Goal: Contribute content: Add original content to the website for others to see

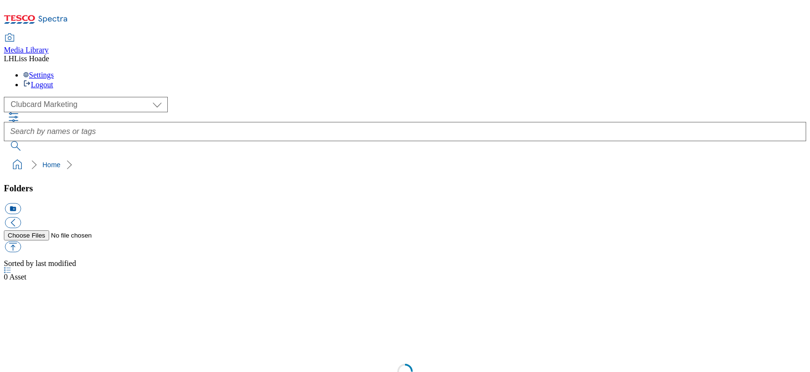
scroll to position [0, 0]
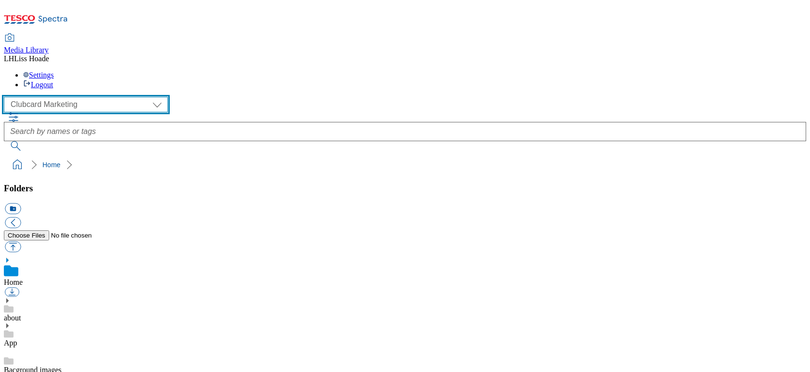
click at [90, 97] on select "Clubcard Marketing Dotcom [GEOGRAPHIC_DATA] GHS Marketing [GEOGRAPHIC_DATA] GHS…" at bounding box center [86, 104] width 164 height 15
select select "flare-ghs-mktg"
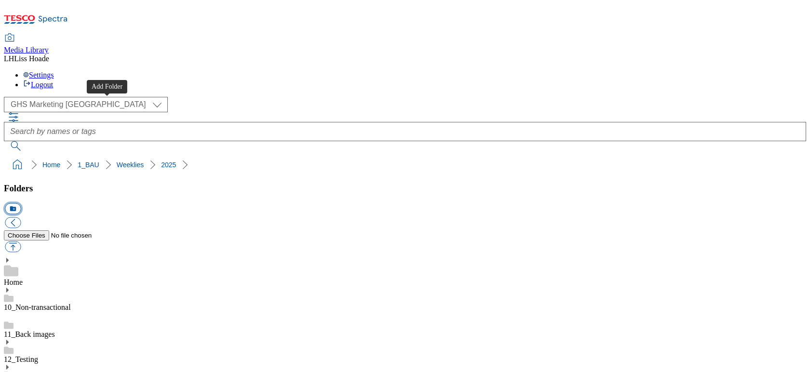
click at [21, 203] on button "icon_new_folder" at bounding box center [13, 208] width 16 height 11
type input "2527"
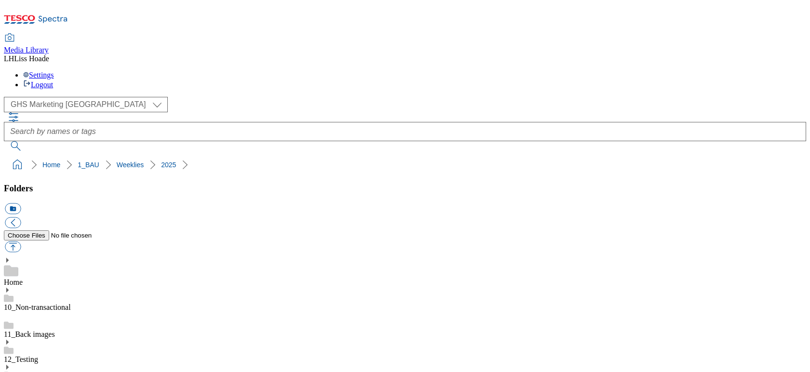
click at [21, 203] on button "icon_new_folder" at bounding box center [13, 208] width 16 height 11
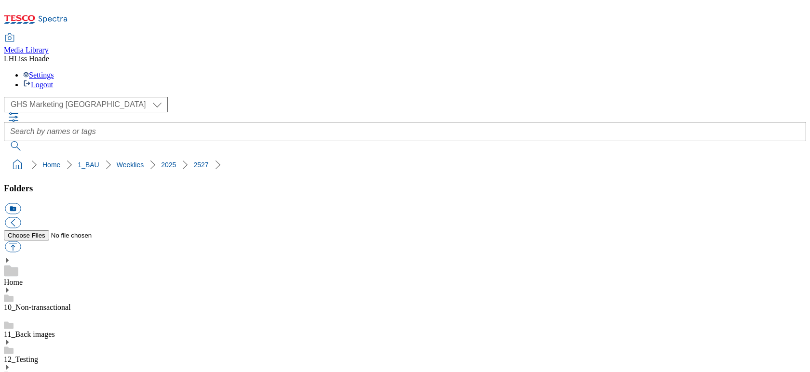
type input "Billboard"
click at [21, 203] on button "icon_new_folder" at bounding box center [13, 208] width 16 height 11
type input "Taxonomy"
click at [21, 203] on button "icon_new_folder" at bounding box center [13, 208] width 16 height 11
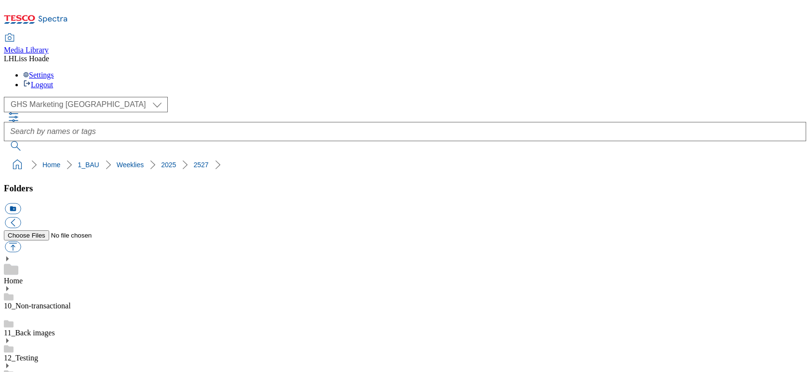
type input "Trade Stamp"
click at [21, 203] on button "icon_new_folder" at bounding box center [13, 208] width 16 height 11
type input "SO"
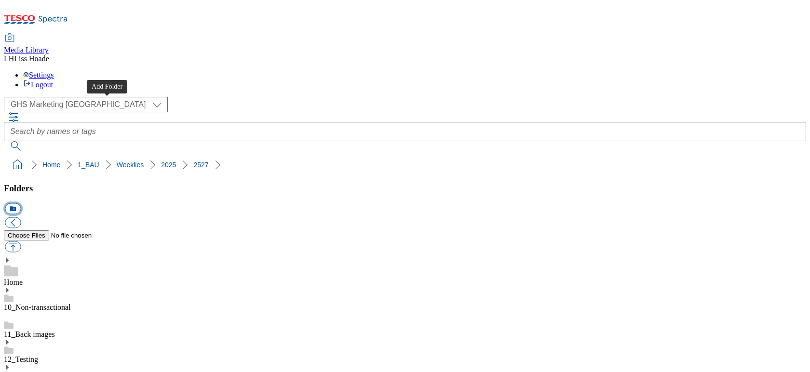
click at [21, 203] on button "icon_new_folder" at bounding box center [13, 208] width 16 height 11
type input "Search Banners"
click at [21, 203] on button "icon_new_folder" at bounding box center [13, 208] width 16 height 11
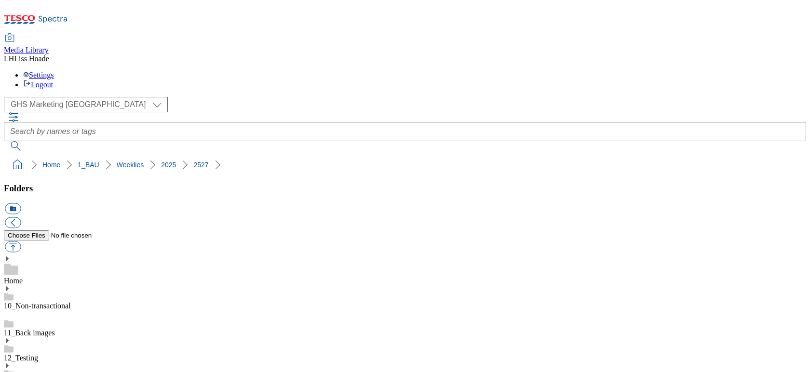
type input "Carousel"
click at [21, 241] on button "button" at bounding box center [13, 246] width 16 height 11
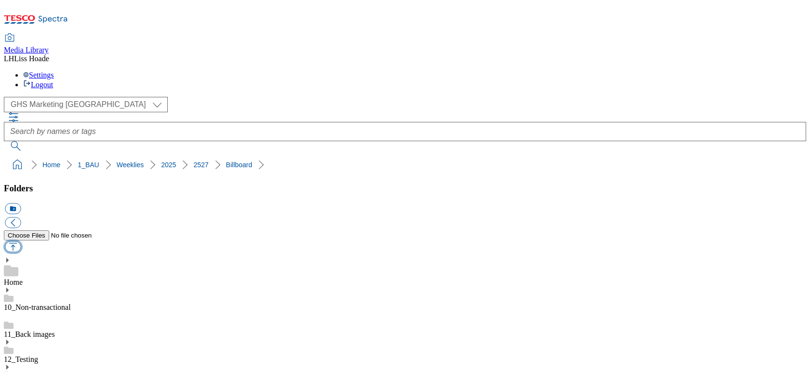
type input "C:\fakepath\2527-GHS-Billboard-bedding.jpg"
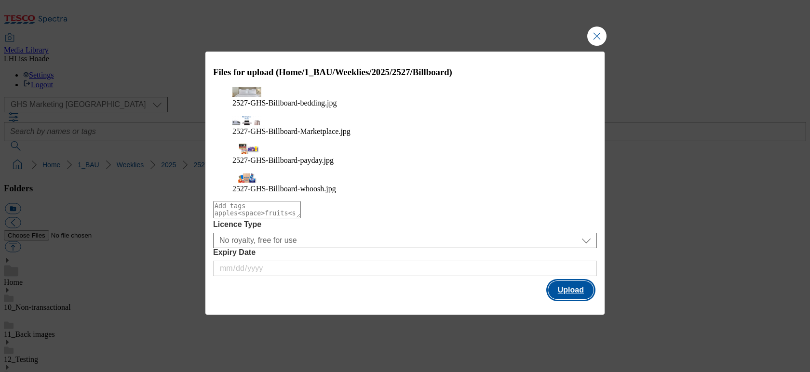
click at [578, 281] on button "Upload" at bounding box center [570, 290] width 45 height 18
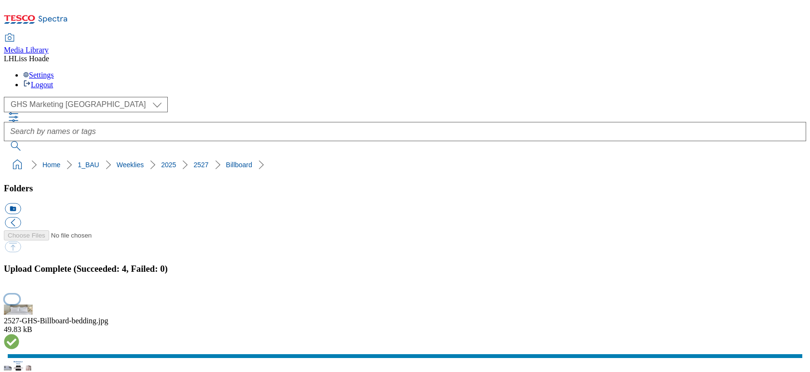
click at [19, 294] on button "button" at bounding box center [12, 298] width 14 height 9
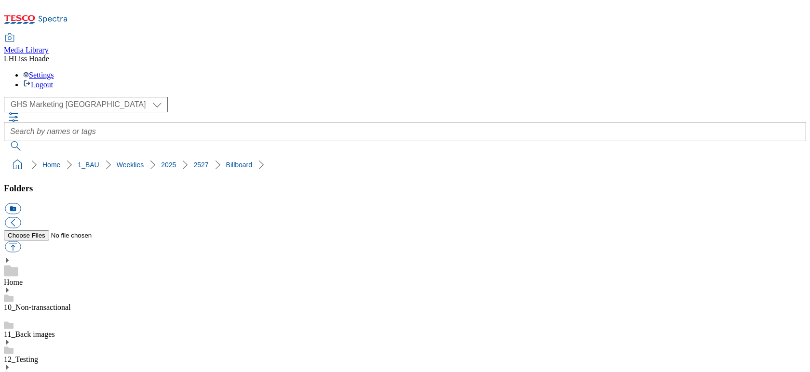
click at [21, 241] on button "button" at bounding box center [13, 246] width 16 height 11
type input "C:\fakepath\2526-GHP-Carousel-deli.jpg"
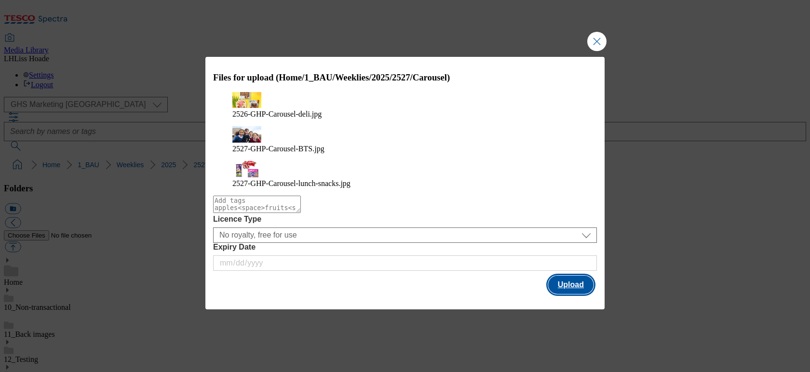
click at [578, 276] on button "Upload" at bounding box center [570, 285] width 45 height 18
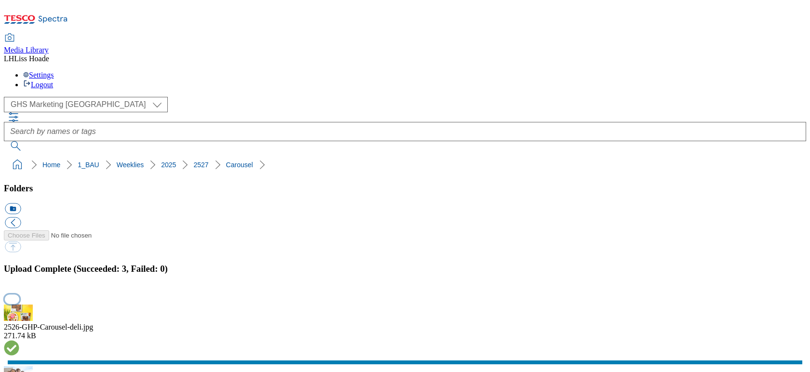
click at [19, 294] on button "button" at bounding box center [12, 298] width 14 height 9
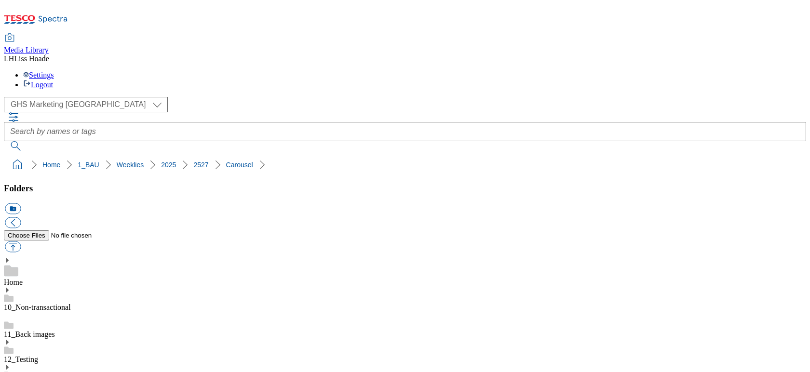
click at [21, 241] on button "button" at bounding box center [13, 246] width 16 height 11
type input "C:\fakepath\2527-GHS-FIbanner-650x200-4-3.jpg"
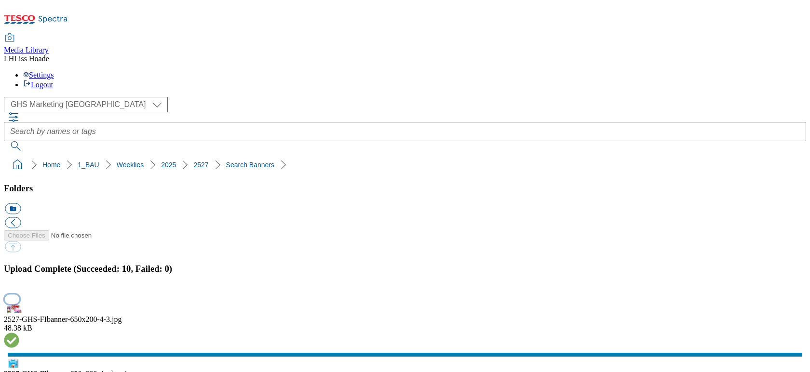
click at [19, 294] on button "button" at bounding box center [12, 298] width 14 height 9
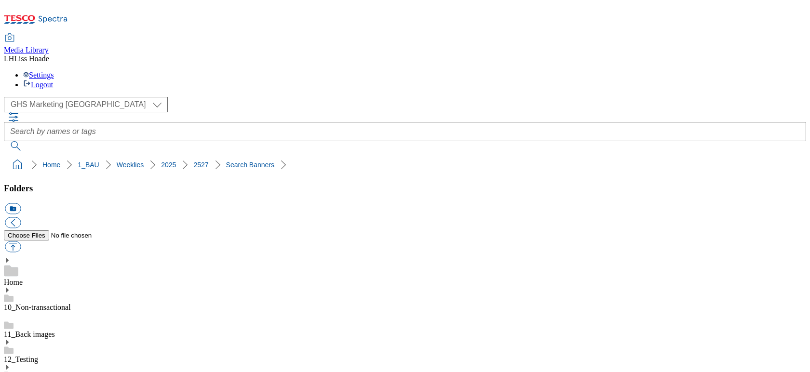
click at [21, 241] on button "button" at bounding box center [13, 246] width 16 height 11
type input "C:\fakepath\2526-GHP-SO-New-stamp-Tuna.jpg"
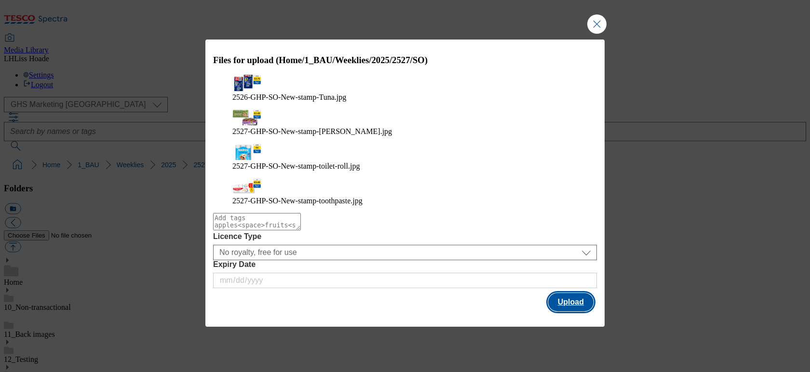
click at [566, 293] on button "Upload" at bounding box center [570, 302] width 45 height 18
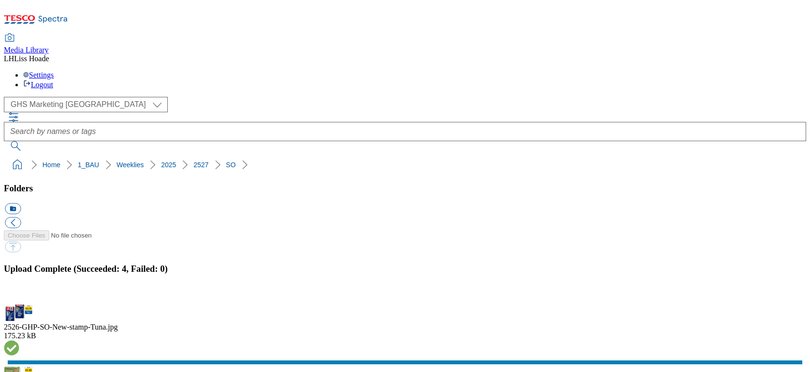
click at [19, 294] on button "button" at bounding box center [12, 298] width 14 height 9
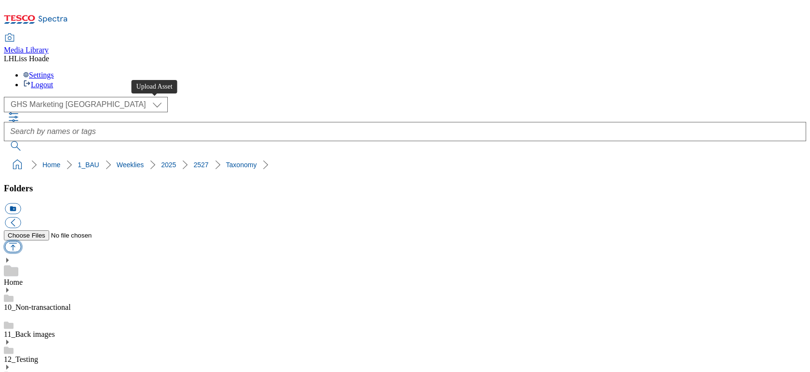
click at [21, 241] on button "button" at bounding box center [13, 246] width 16 height 11
type input "C:\fakepath\2527-GHS-Vis-Nav-743x430-chicken.jpg"
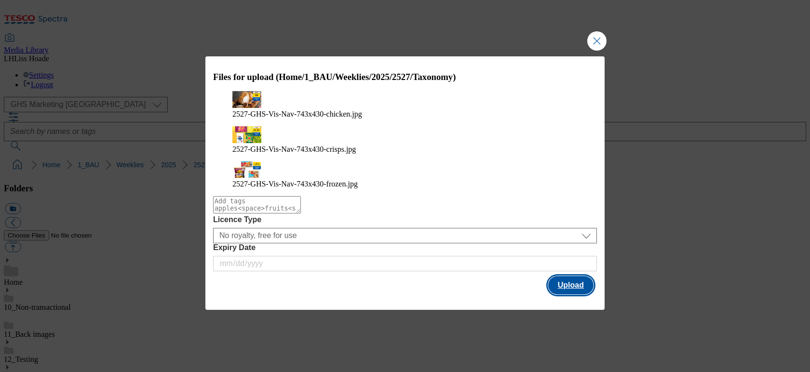
click at [577, 276] on button "Upload" at bounding box center [570, 285] width 45 height 18
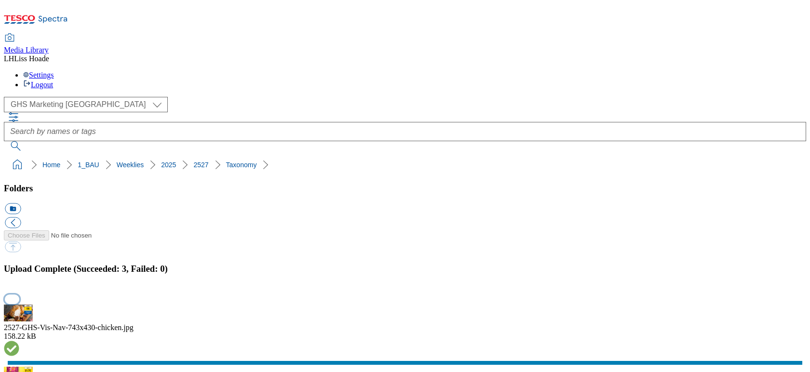
click at [19, 294] on button "button" at bounding box center [12, 298] width 14 height 9
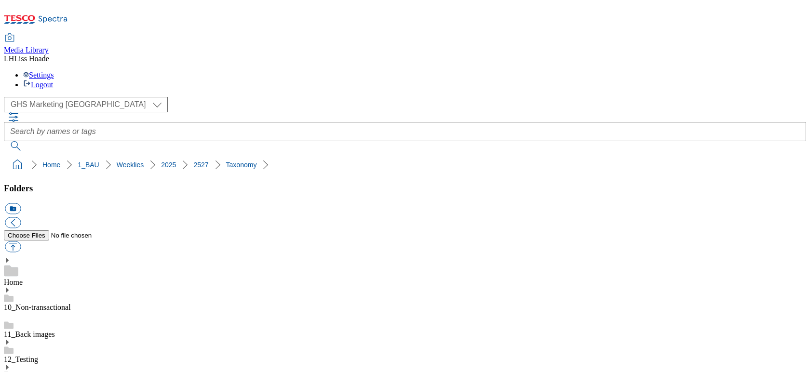
scroll to position [861, 0]
click at [21, 241] on button "button" at bounding box center [13, 246] width 16 height 11
type input "C:\fakepath\2527-GHS-TradeStamp-airfry.jpg"
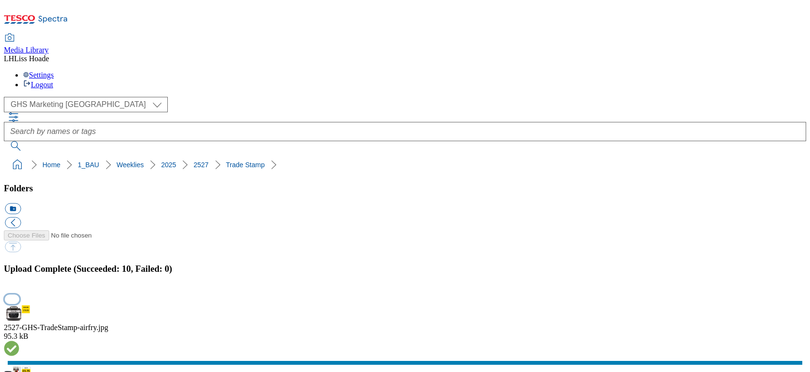
click at [19, 294] on button "button" at bounding box center [12, 298] width 14 height 9
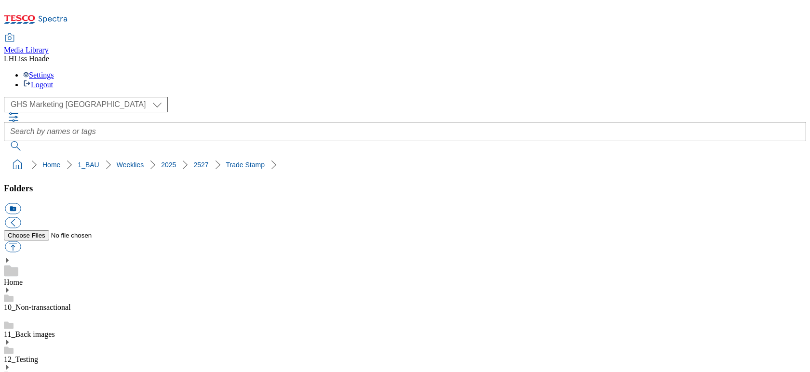
scroll to position [135, 0]
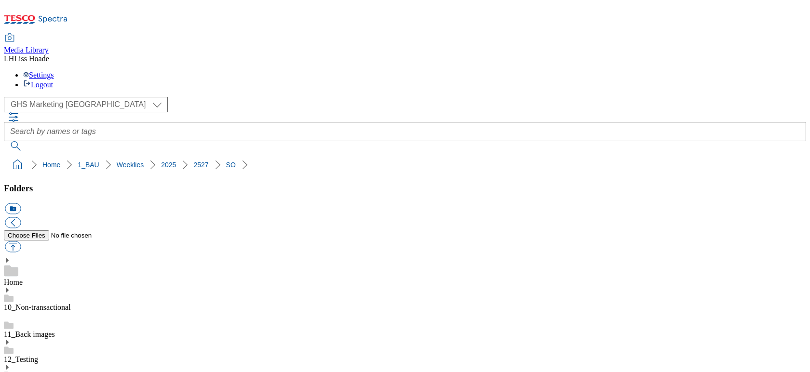
drag, startPoint x: 245, startPoint y: 84, endPoint x: 3, endPoint y: 85, distance: 241.9
click at [4, 156] on nav "Home 1_BAU Weeklies 2025 2527 Billboard" at bounding box center [405, 165] width 802 height 18
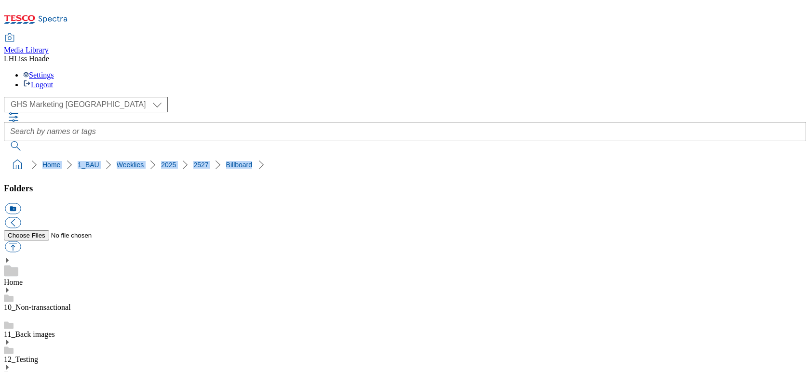
copy ol "Home 1_BAU Weeklies 2025 2527 Billboard"
click at [170, 97] on div "( optional ) Clubcard Marketing Dotcom [GEOGRAPHIC_DATA] GHS Marketing [GEOGRAP…" at bounding box center [405, 104] width 802 height 15
